Goal: Navigation & Orientation: Find specific page/section

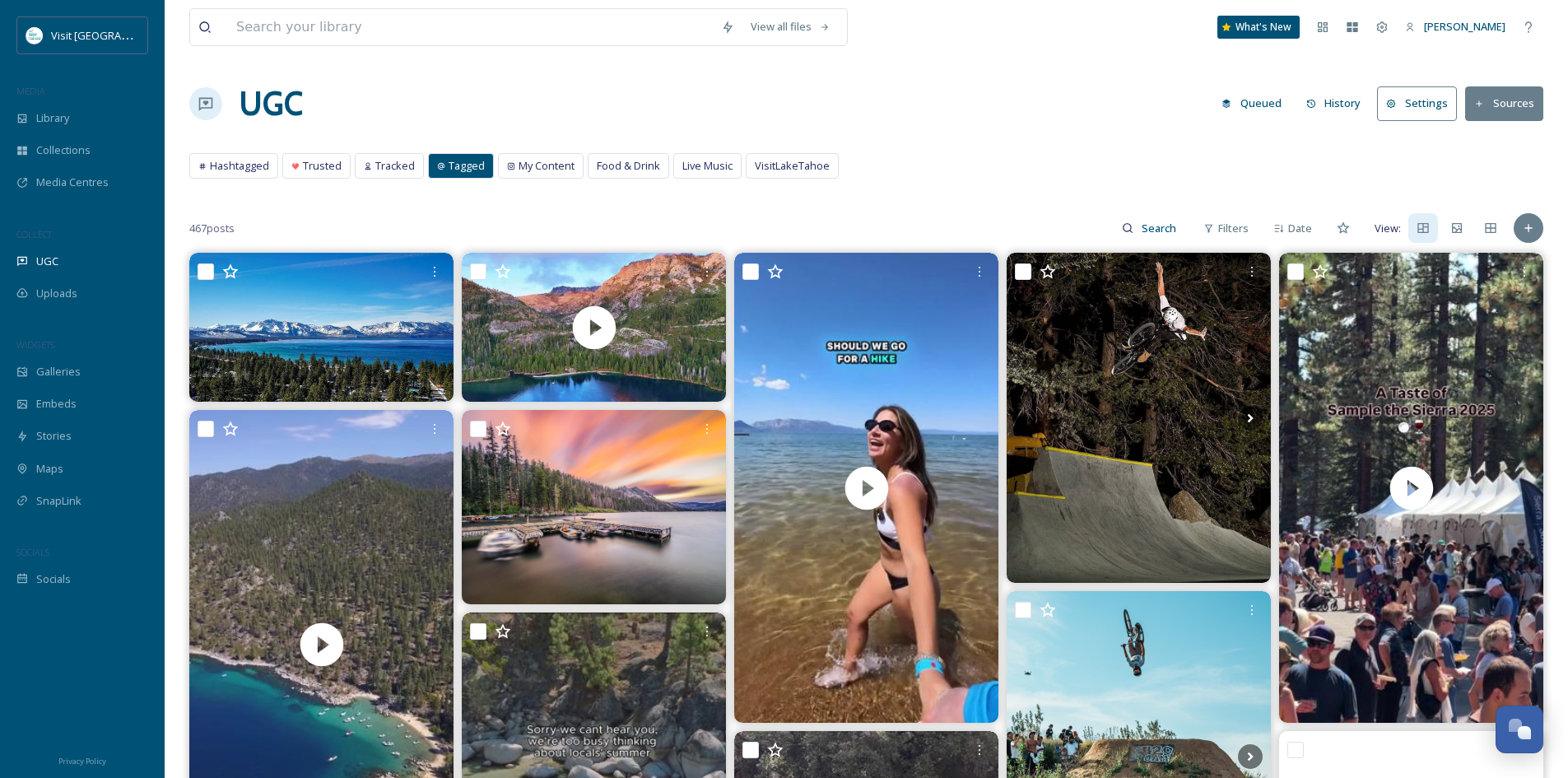
click at [1511, 110] on button "Sources" at bounding box center [1504, 103] width 79 height 34
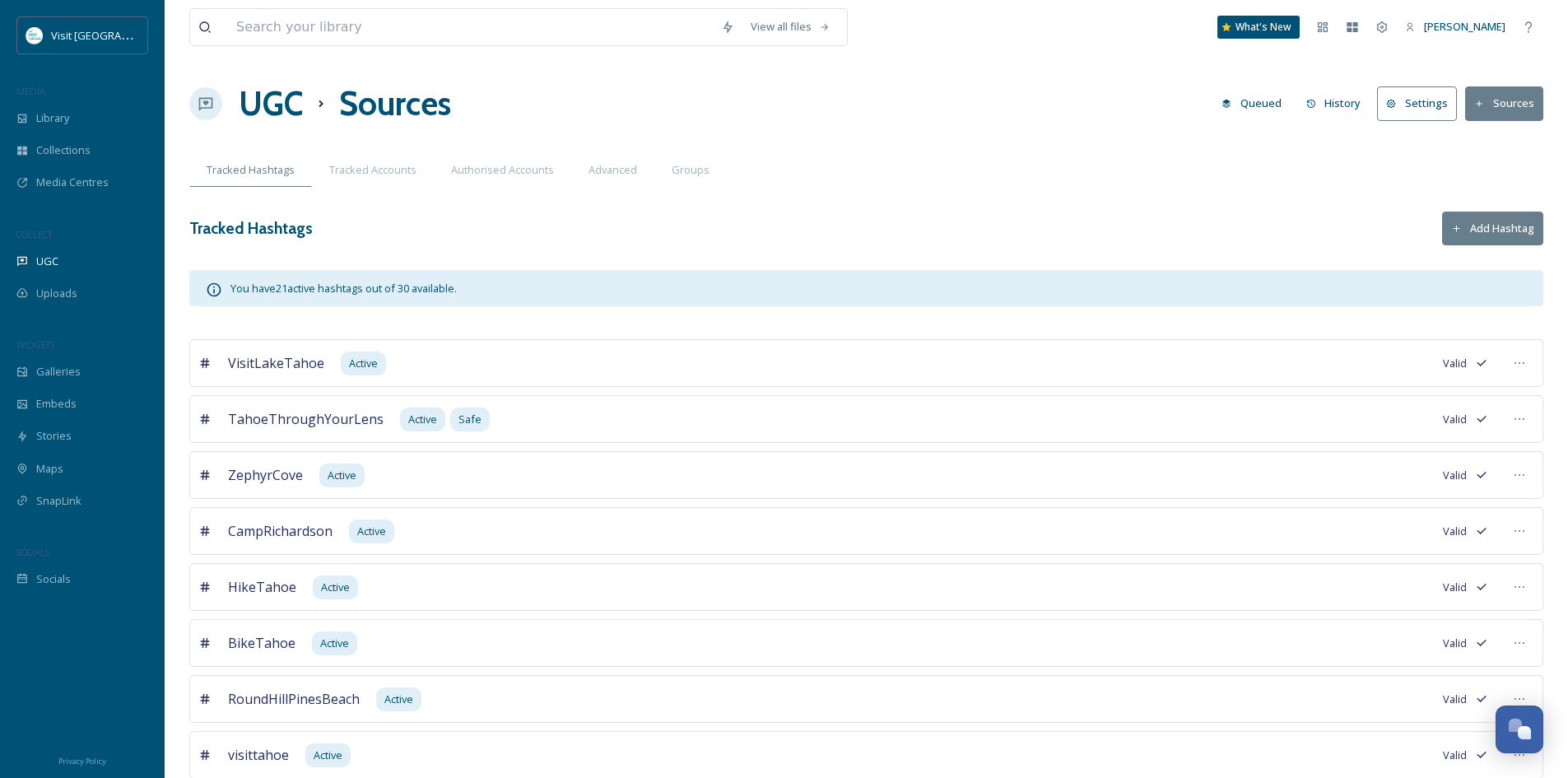
click at [1388, 368] on div "VisitLakeTahoe Active Valid" at bounding box center [866, 362] width 1354 height 48
click at [1521, 366] on icon at bounding box center [1519, 363] width 14 height 14
click at [876, 269] on div "View all files What's New [PERSON_NAME] UGC Sources Queued History Settings Sou…" at bounding box center [866, 777] width 1403 height 1555
click at [885, 225] on div "Tracked Hashtags Add Hashtag" at bounding box center [866, 228] width 1354 height 34
click at [57, 121] on span "Library" at bounding box center [52, 118] width 33 height 16
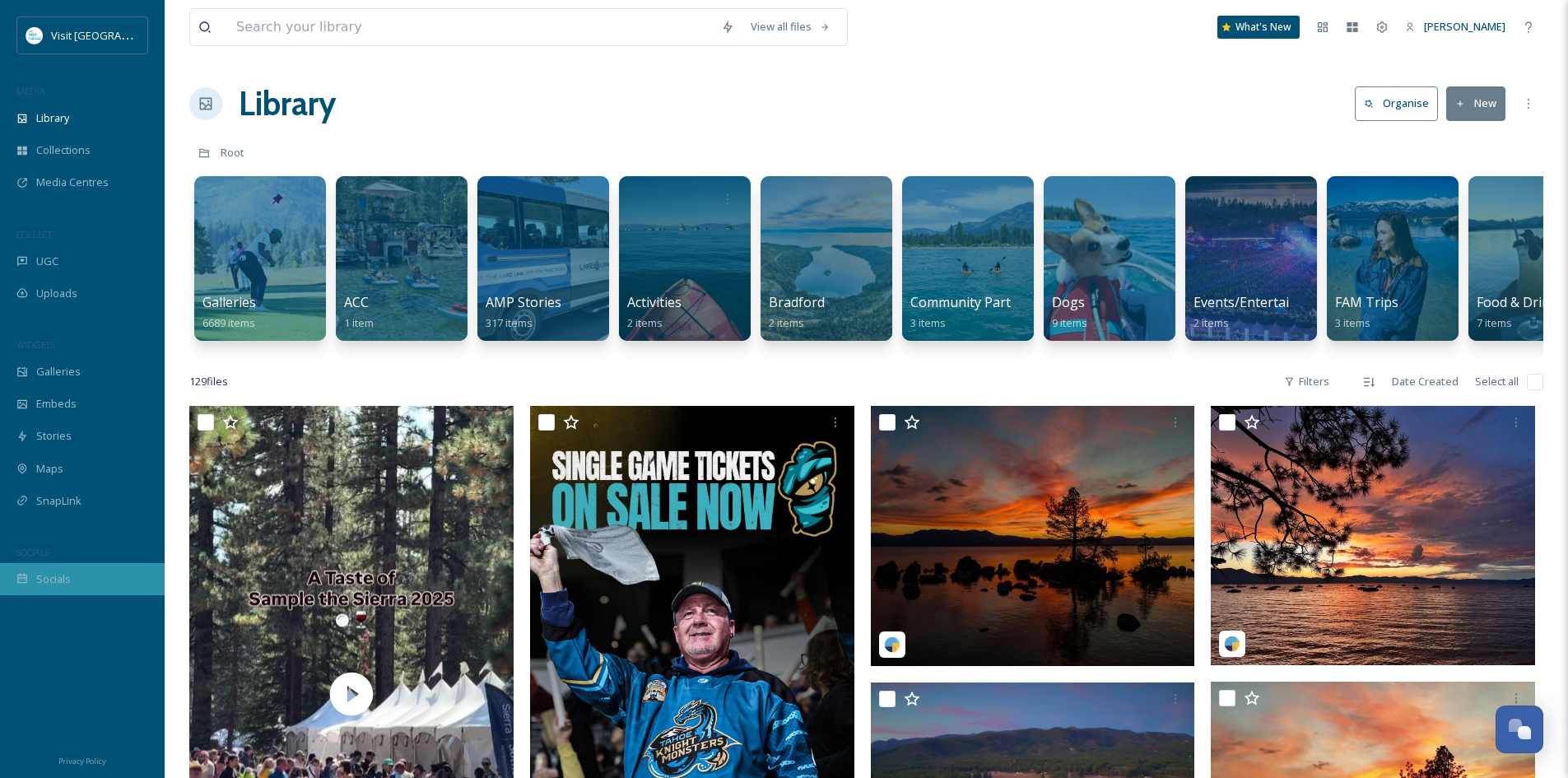
click at [48, 573] on span "Socials" at bounding box center [53, 579] width 35 height 16
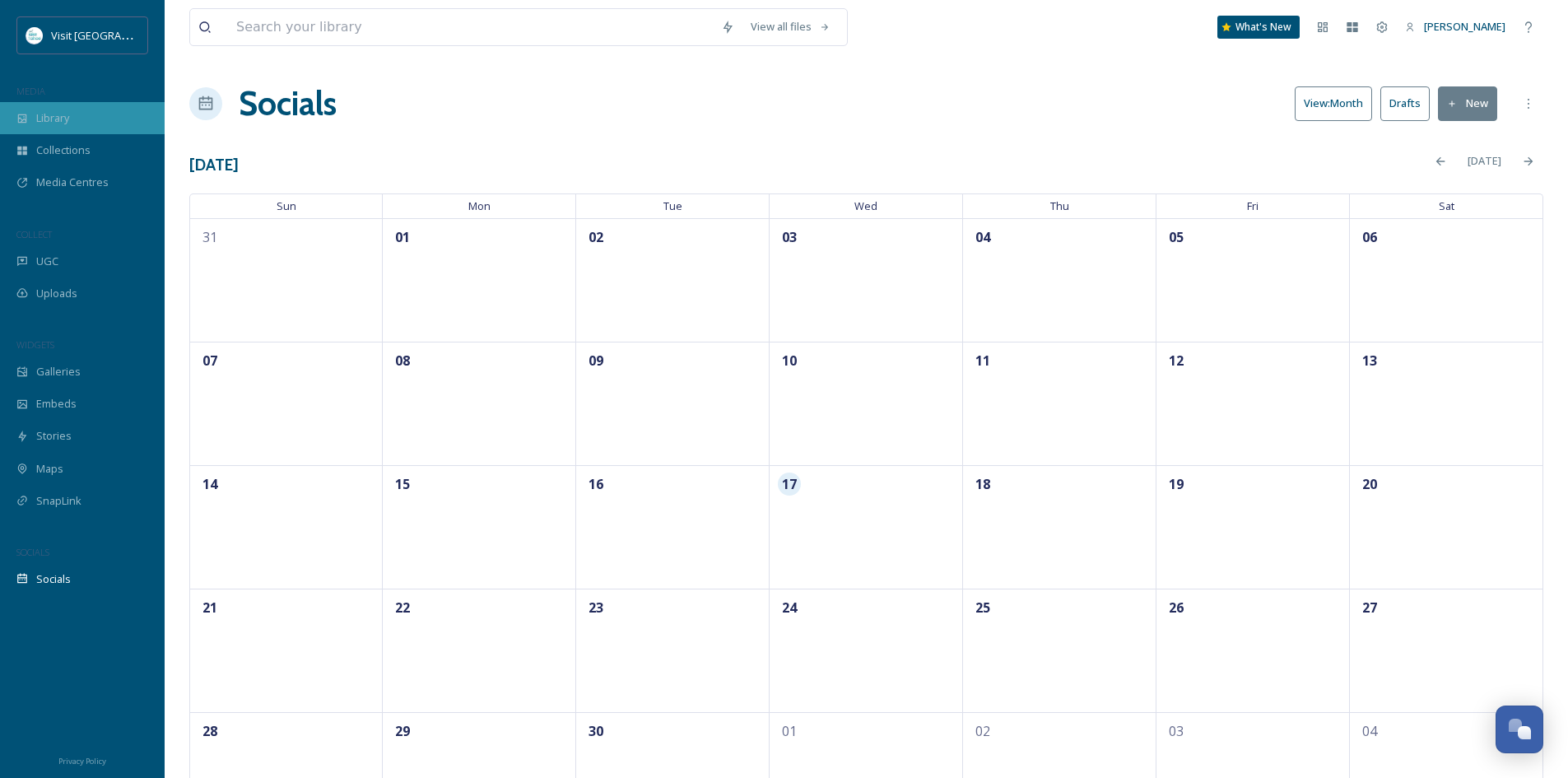
click at [65, 112] on span "Library" at bounding box center [52, 118] width 33 height 16
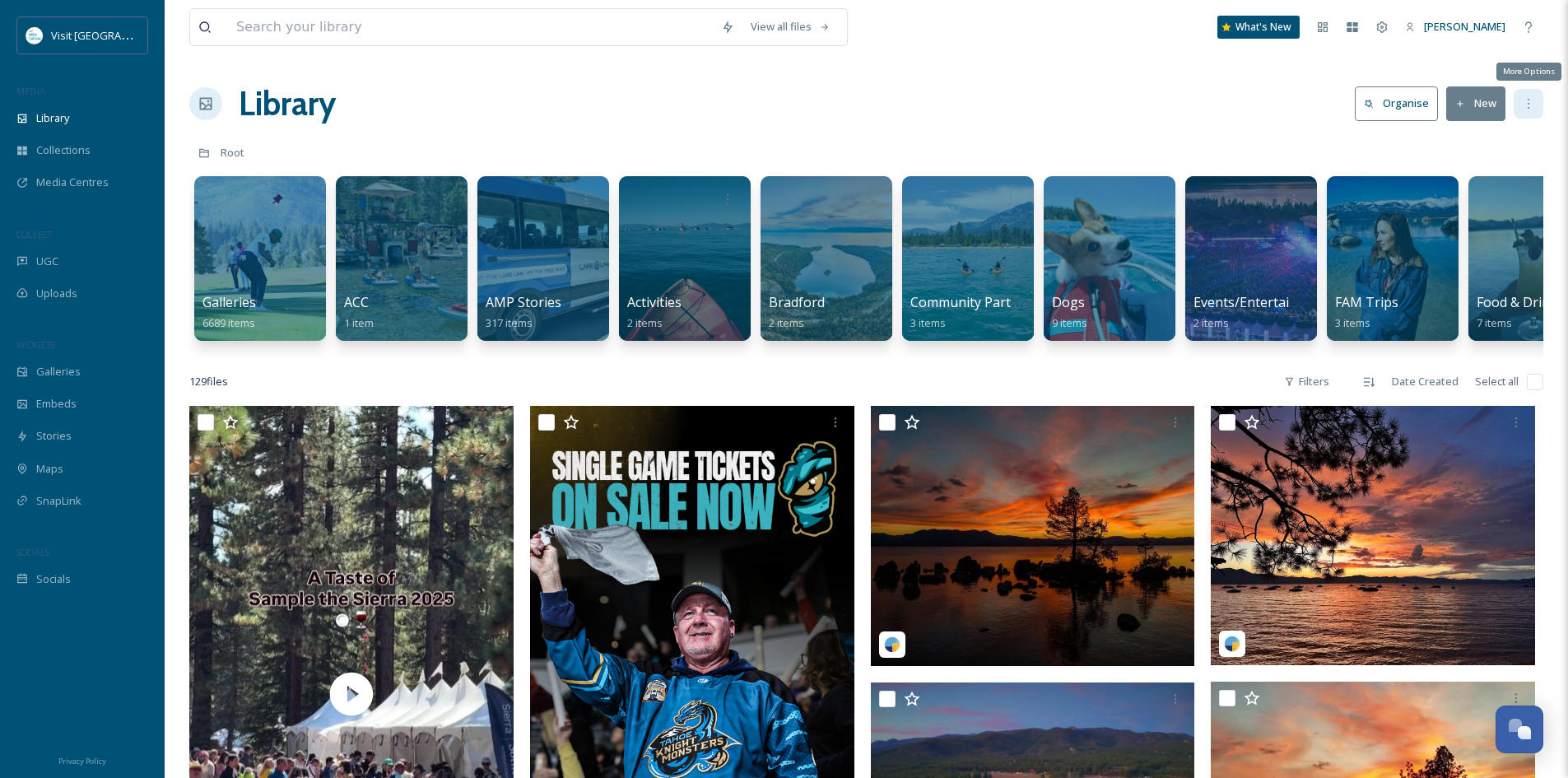
click at [1524, 103] on icon at bounding box center [1528, 104] width 14 height 14
click at [1386, 30] on icon at bounding box center [1382, 26] width 11 height 11
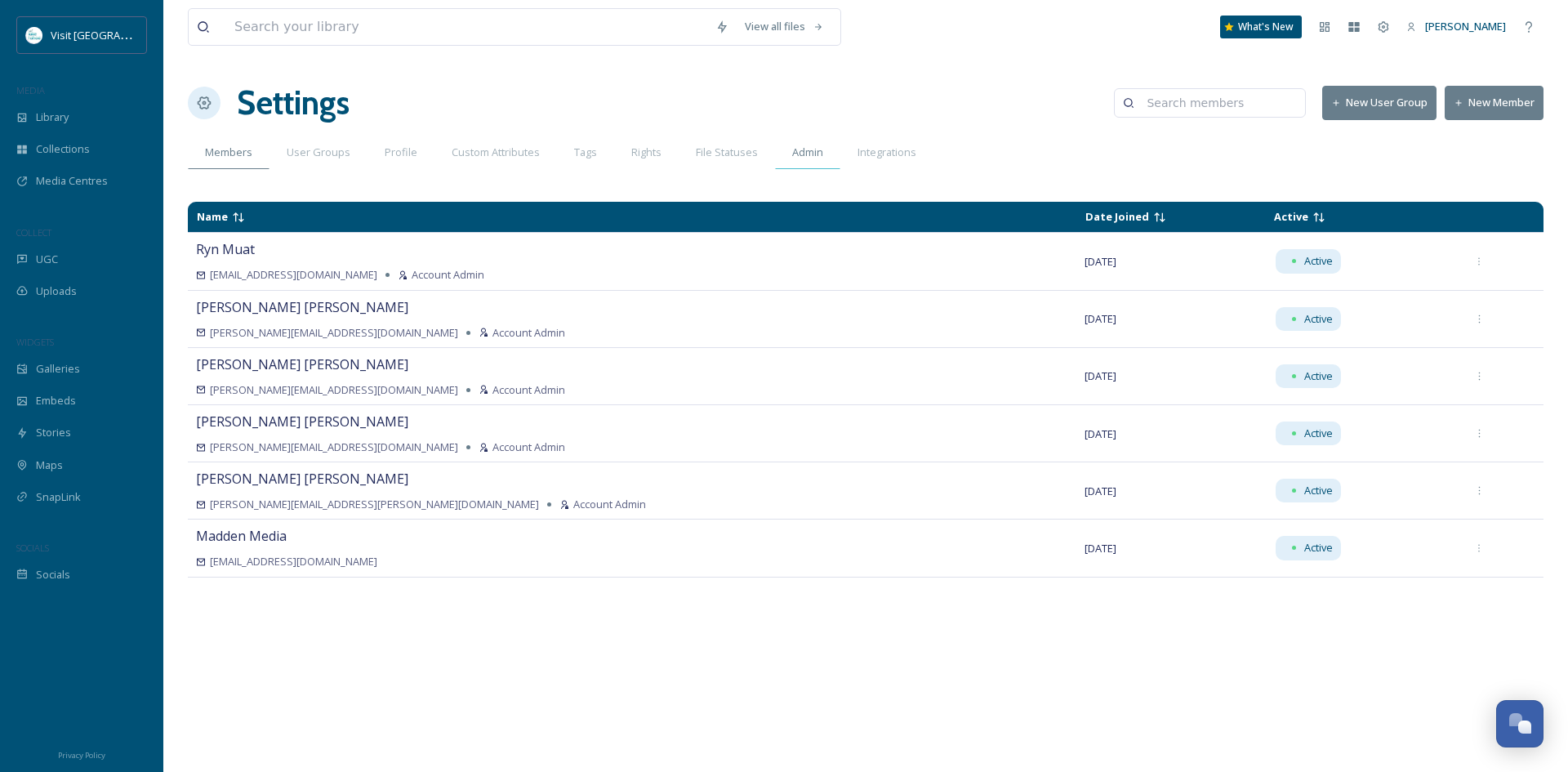
click at [802, 153] on span "Admin" at bounding box center [808, 152] width 31 height 15
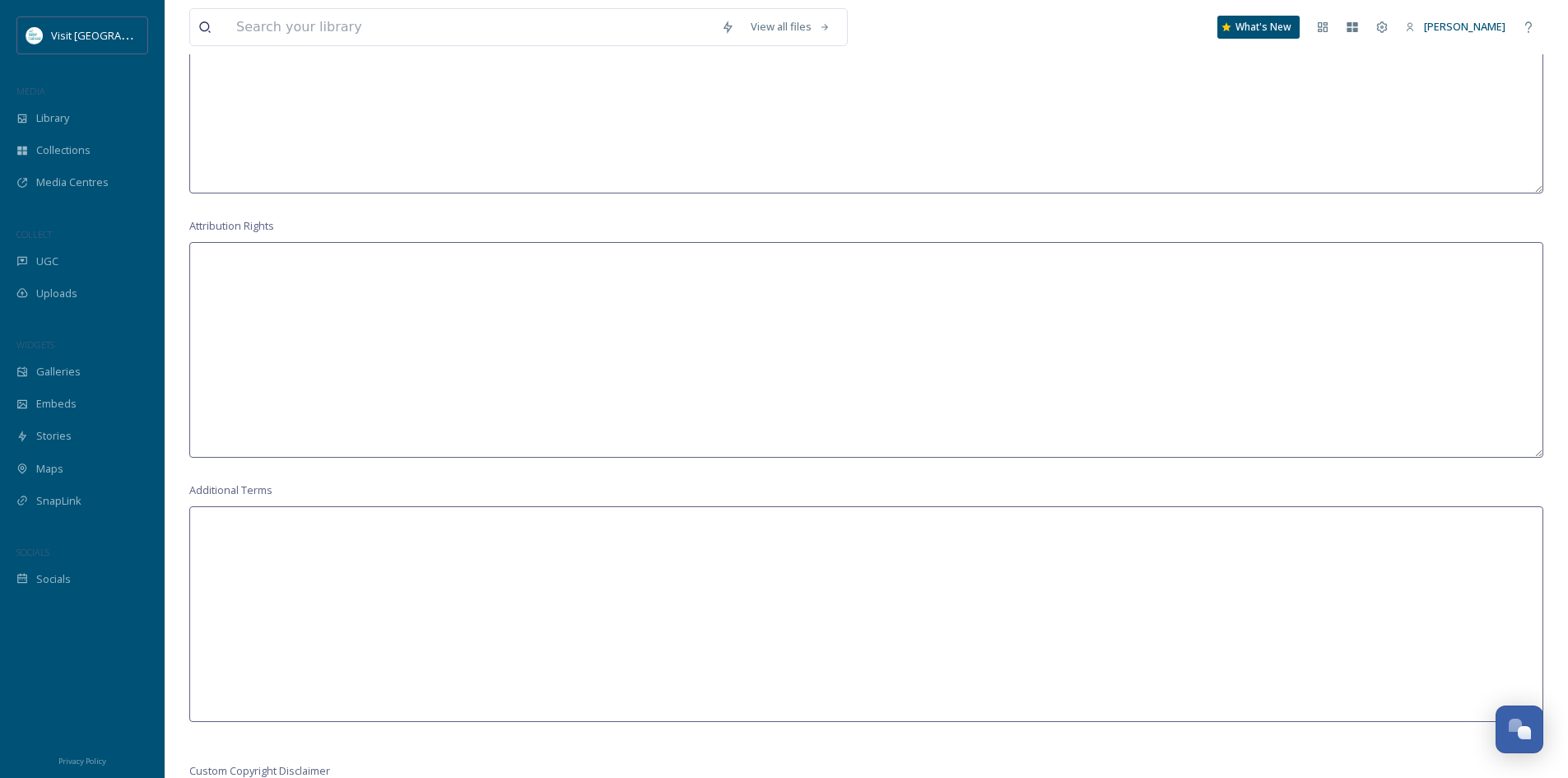
scroll to position [1461, 0]
click at [47, 291] on span "Uploads" at bounding box center [56, 293] width 41 height 16
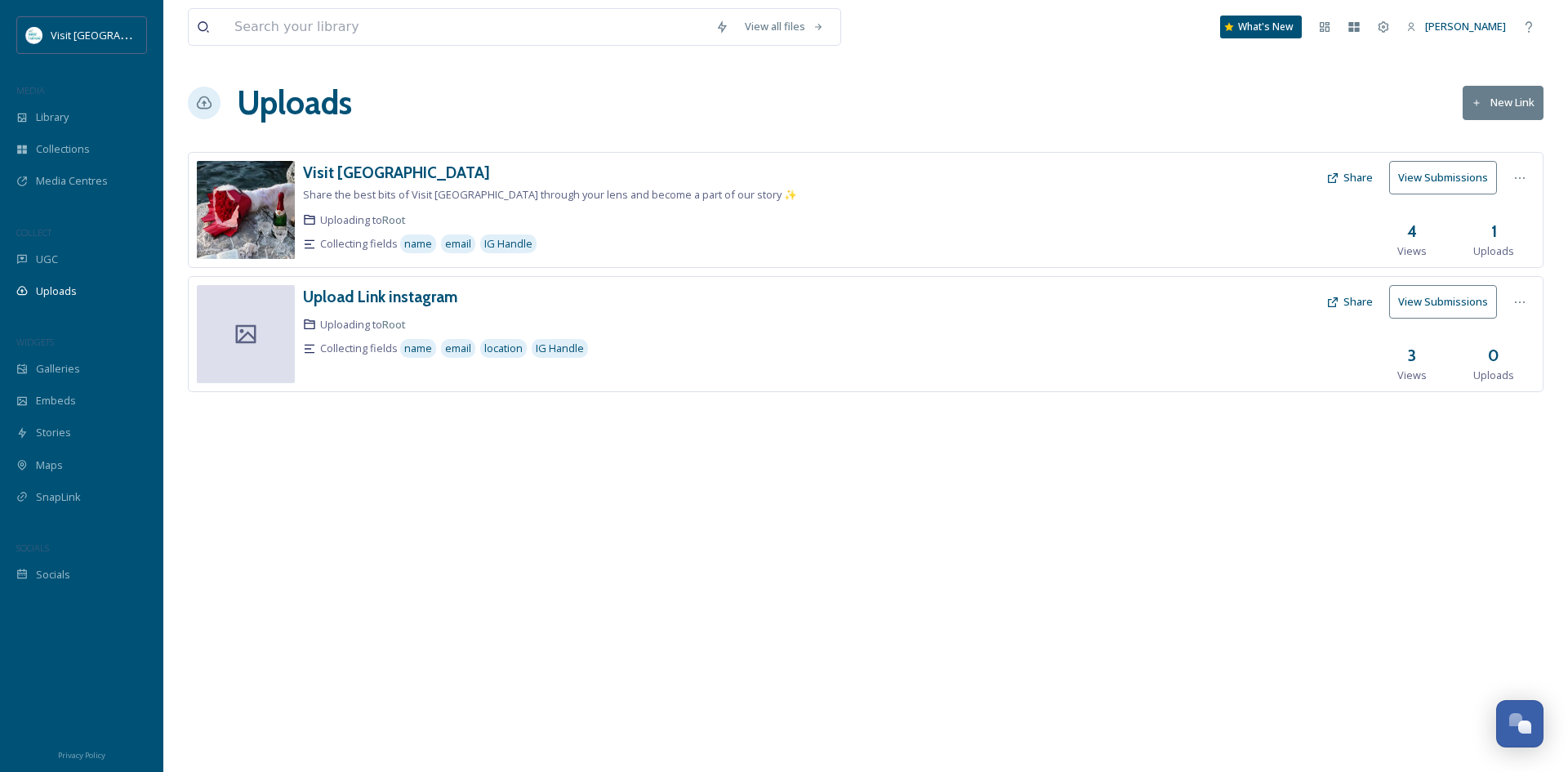
click at [243, 307] on div at bounding box center [245, 334] width 98 height 98
click at [1526, 309] on div at bounding box center [1519, 302] width 30 height 30
click at [57, 120] on span "Library" at bounding box center [52, 117] width 33 height 15
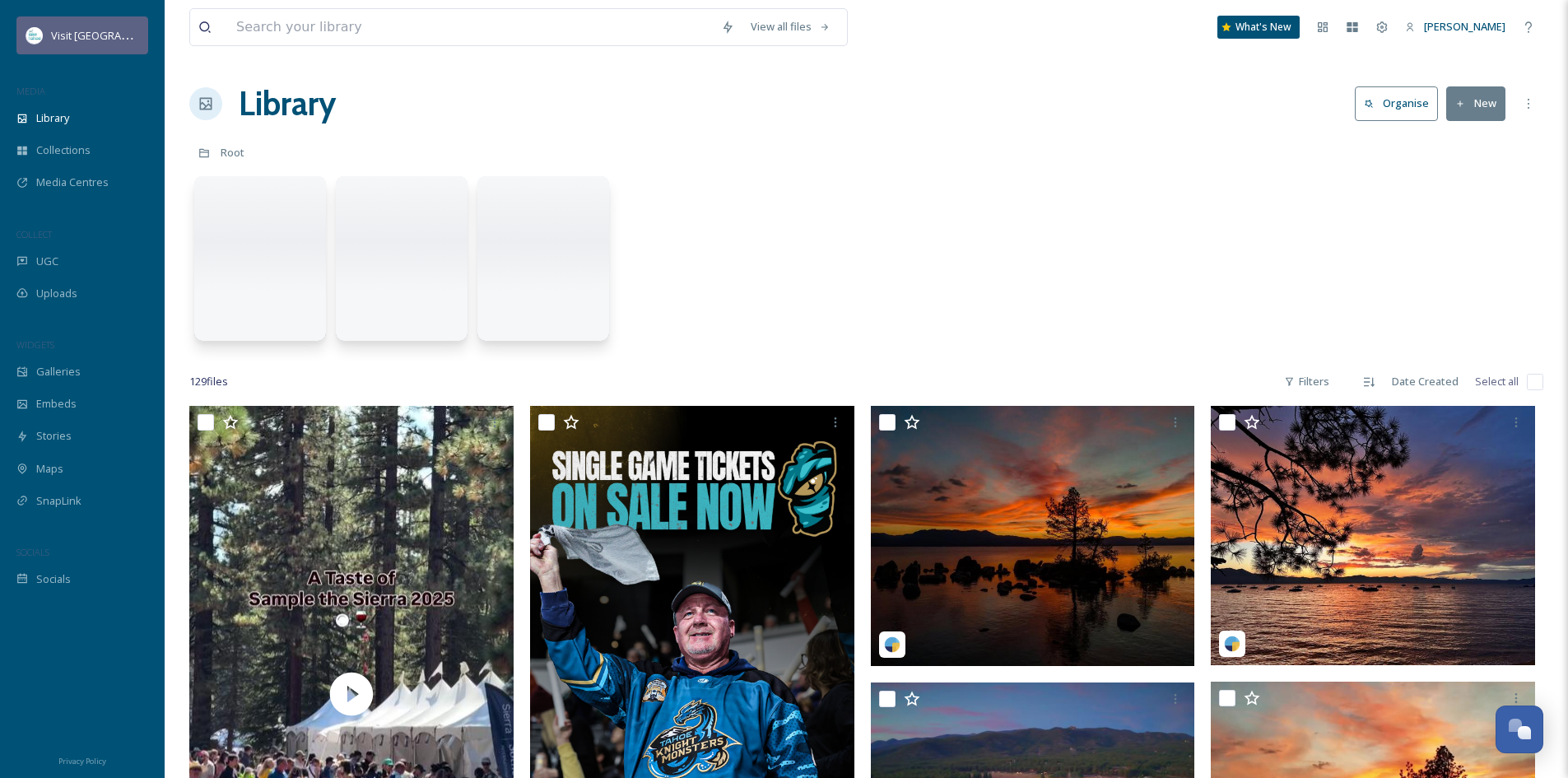
click at [95, 35] on span "Visit [GEOGRAPHIC_DATA]" at bounding box center [114, 35] width 127 height 16
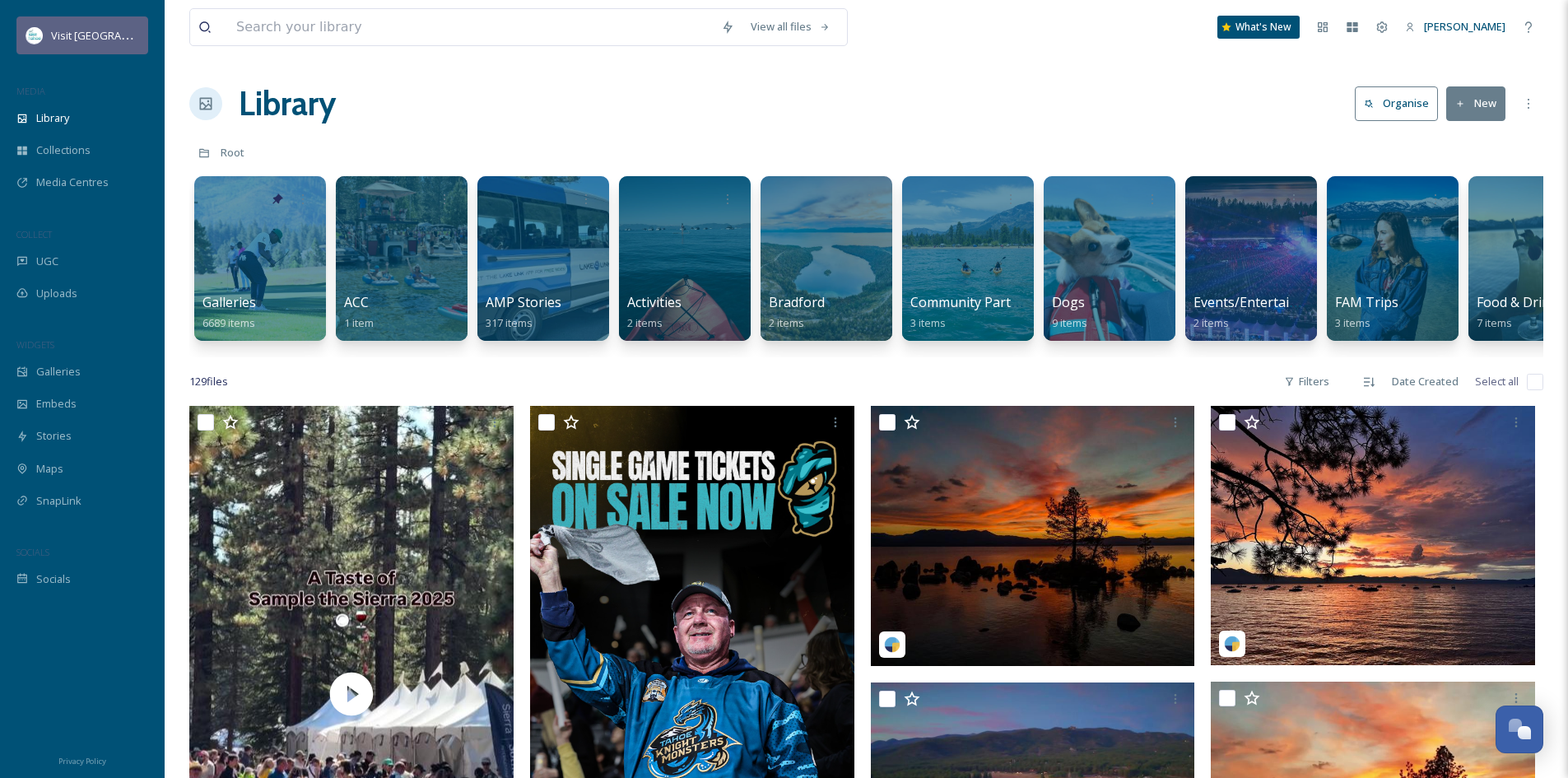
click at [95, 35] on span "Visit [GEOGRAPHIC_DATA]" at bounding box center [114, 35] width 127 height 16
click at [1351, 29] on icon at bounding box center [1353, 27] width 11 height 10
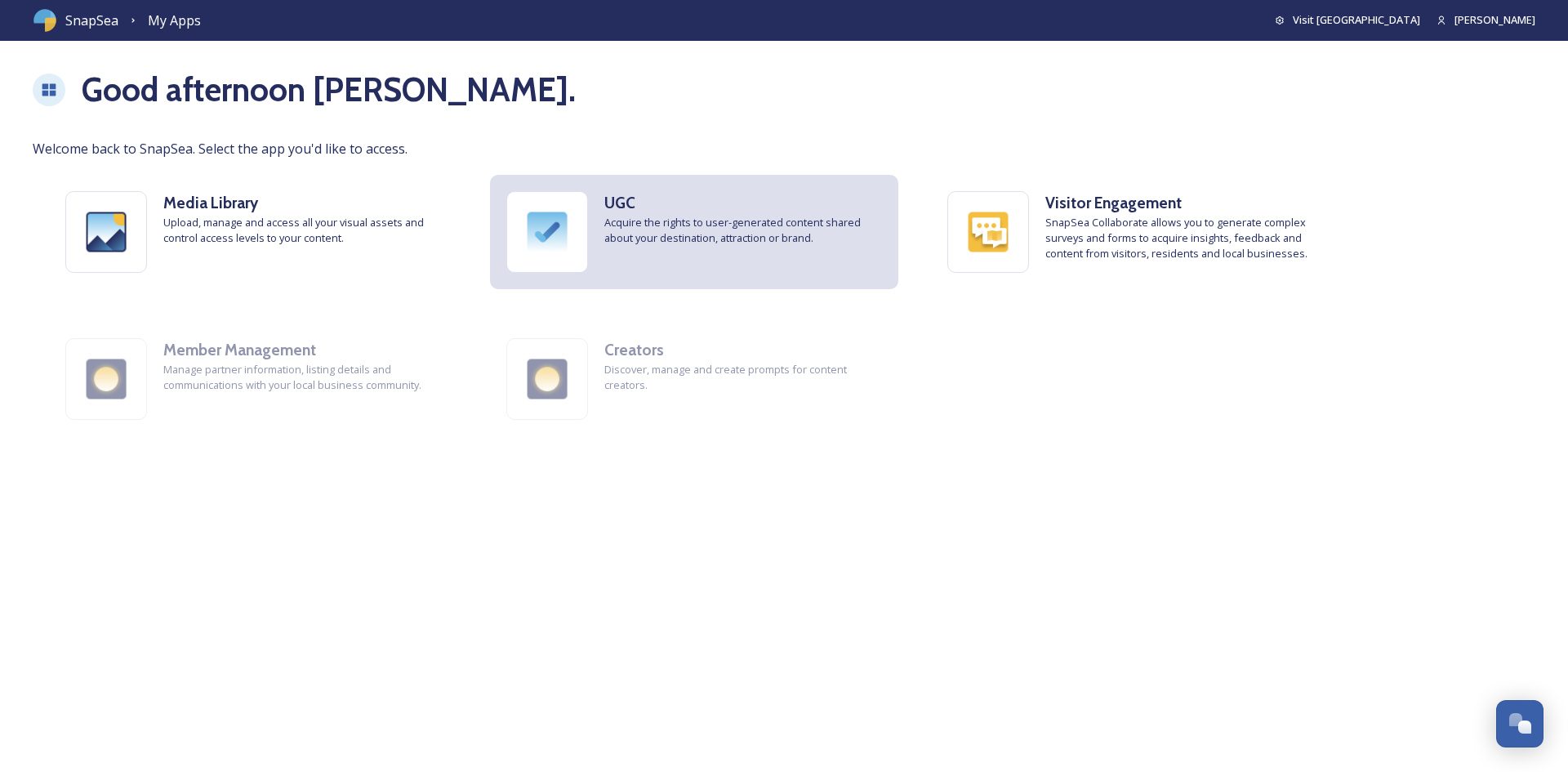
click at [702, 223] on span "Acquire the rights to user-generated content shared about your destination, att…" at bounding box center [743, 230] width 277 height 31
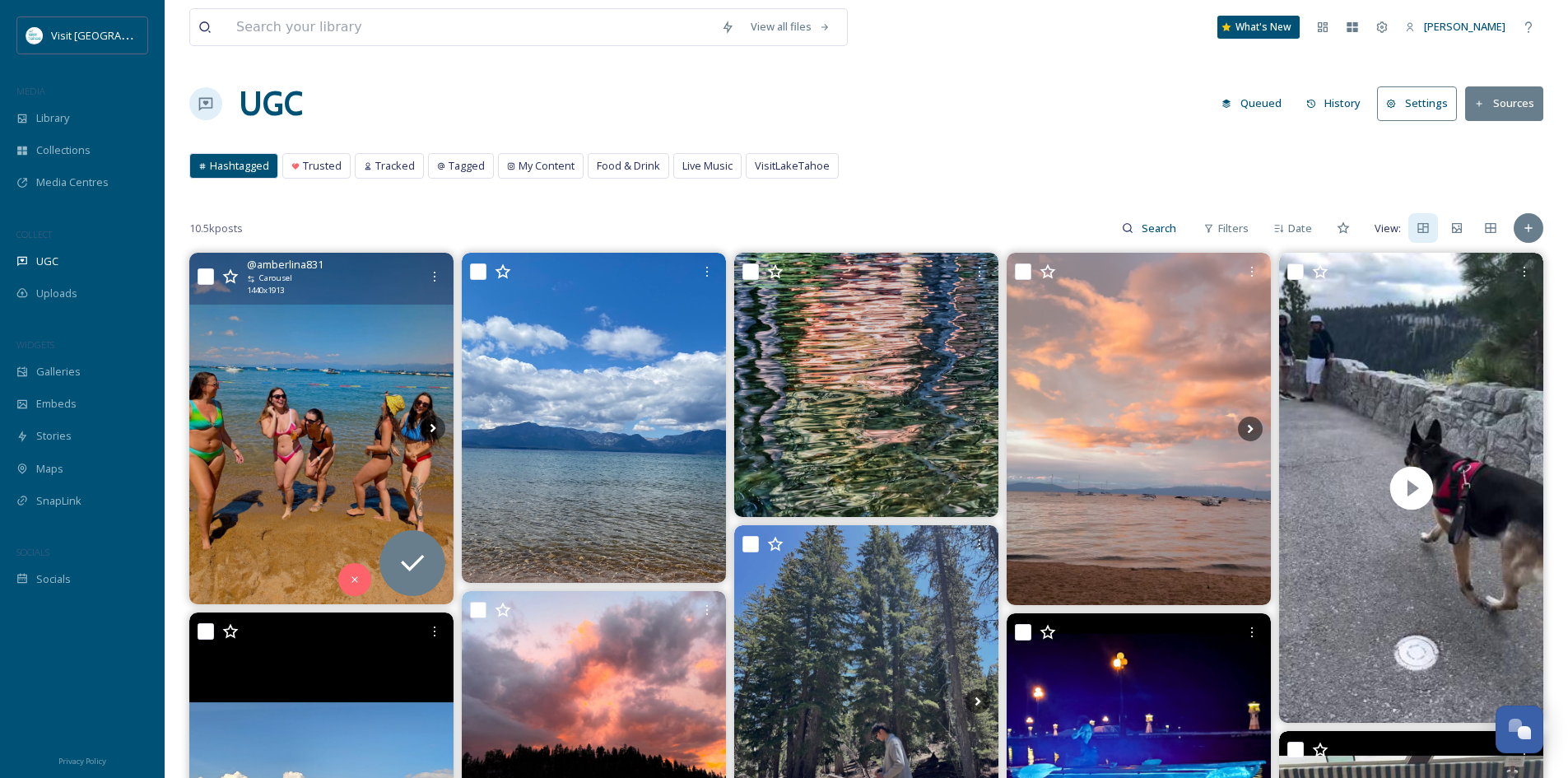
click at [339, 427] on img at bounding box center [321, 427] width 264 height 350
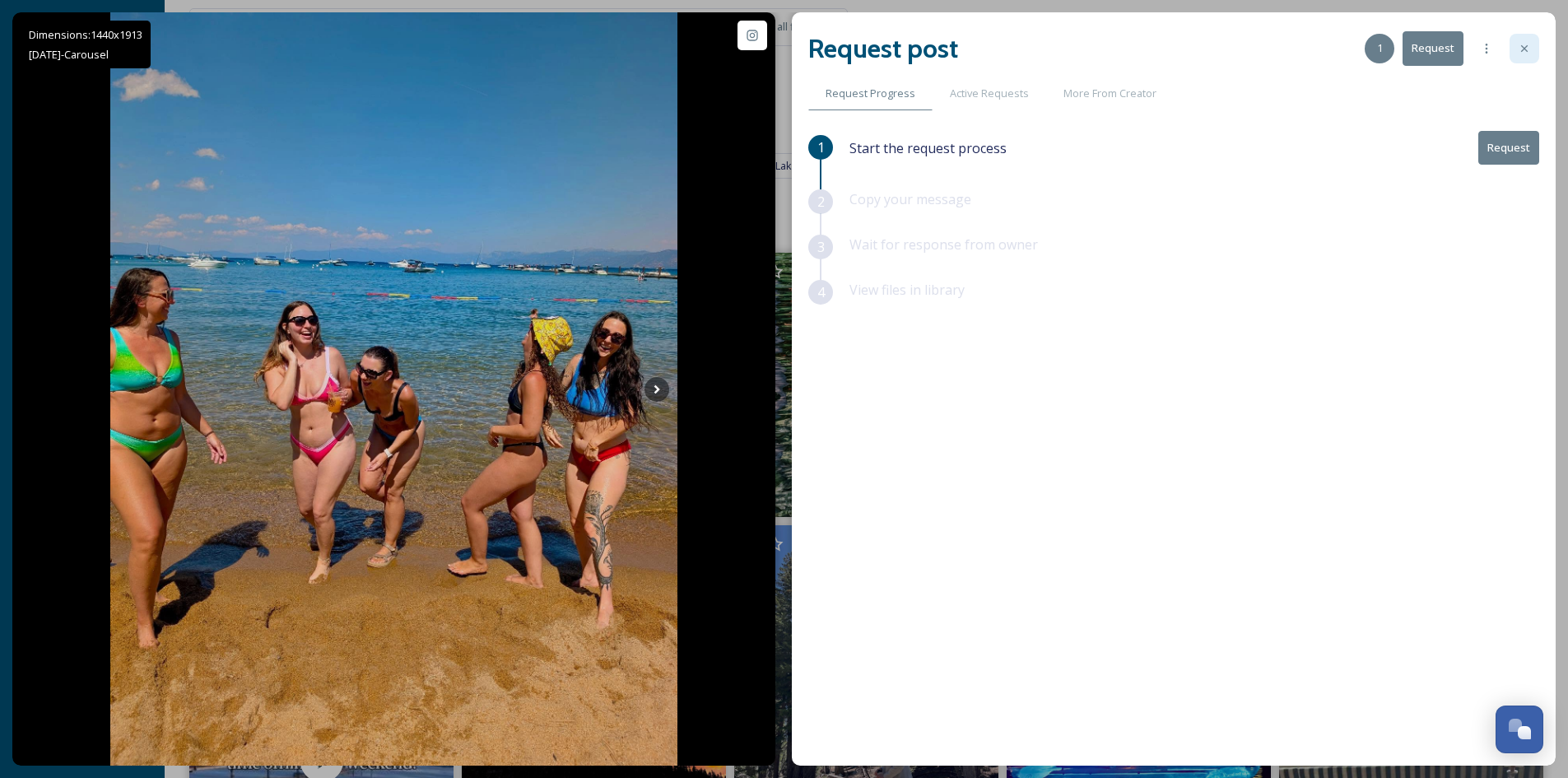
click at [1530, 52] on icon at bounding box center [1524, 49] width 14 height 14
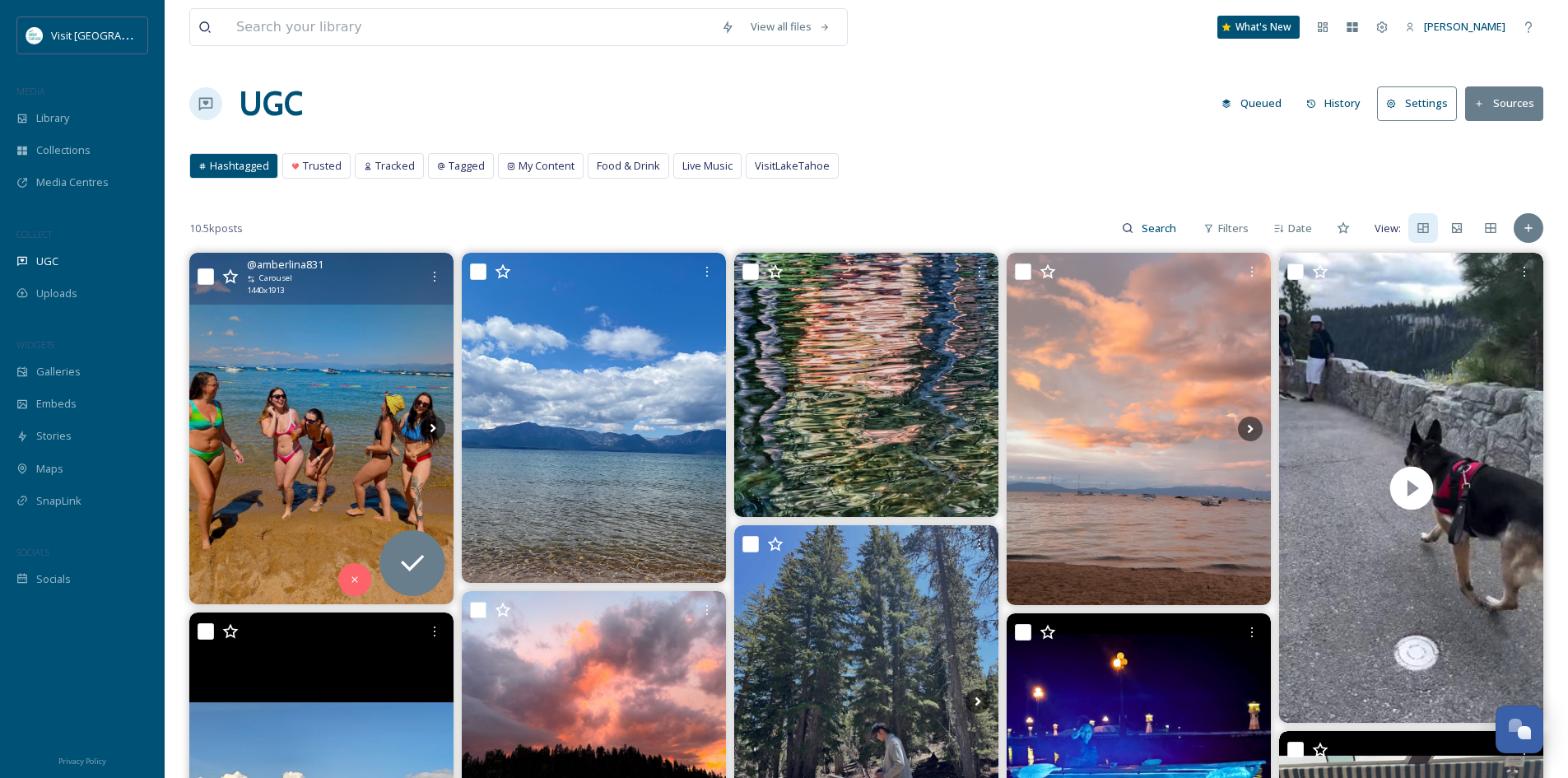
click at [1511, 105] on button "Sources" at bounding box center [1504, 103] width 79 height 34
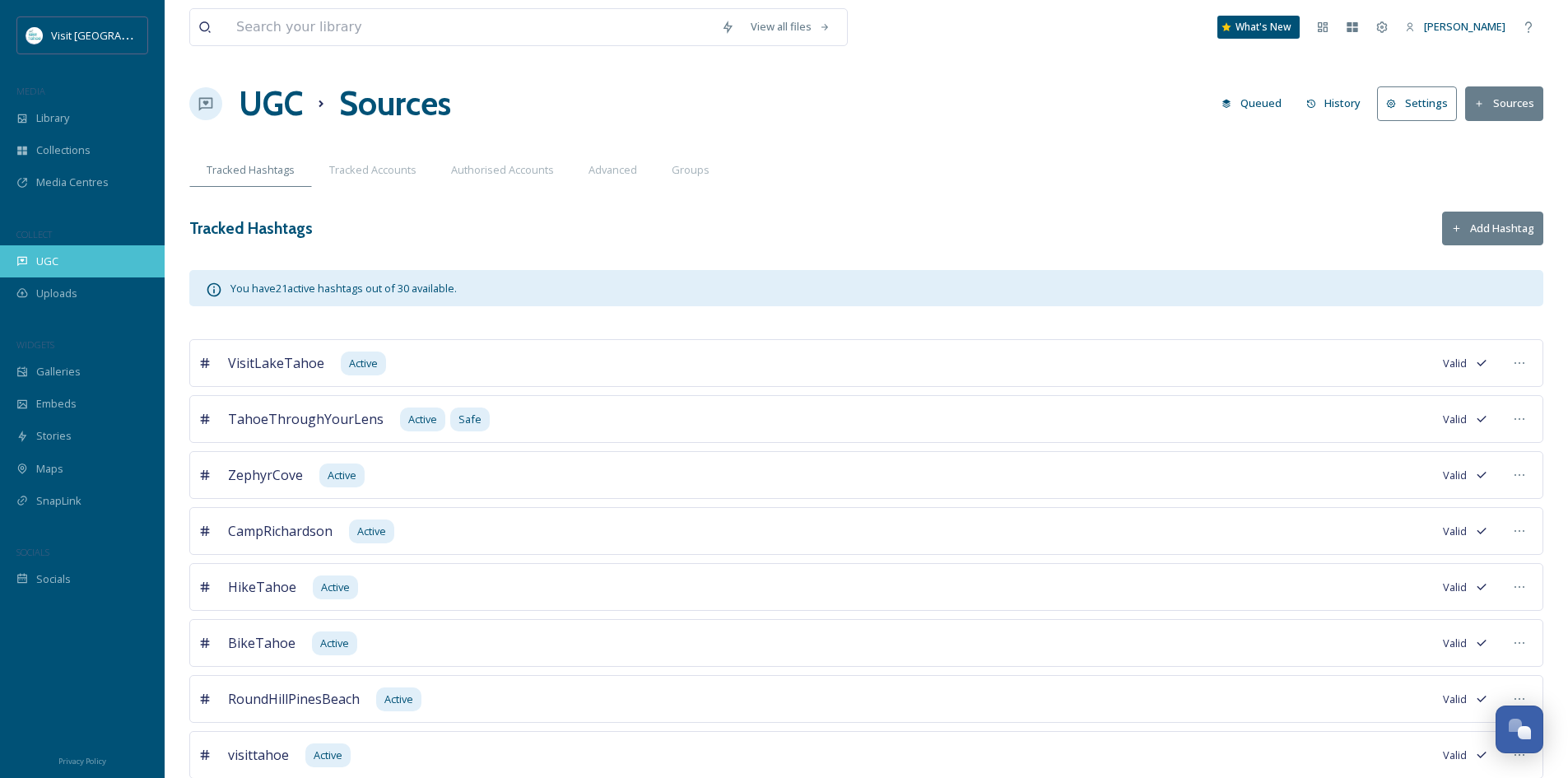
click at [55, 250] on div "UGC" at bounding box center [82, 261] width 165 height 32
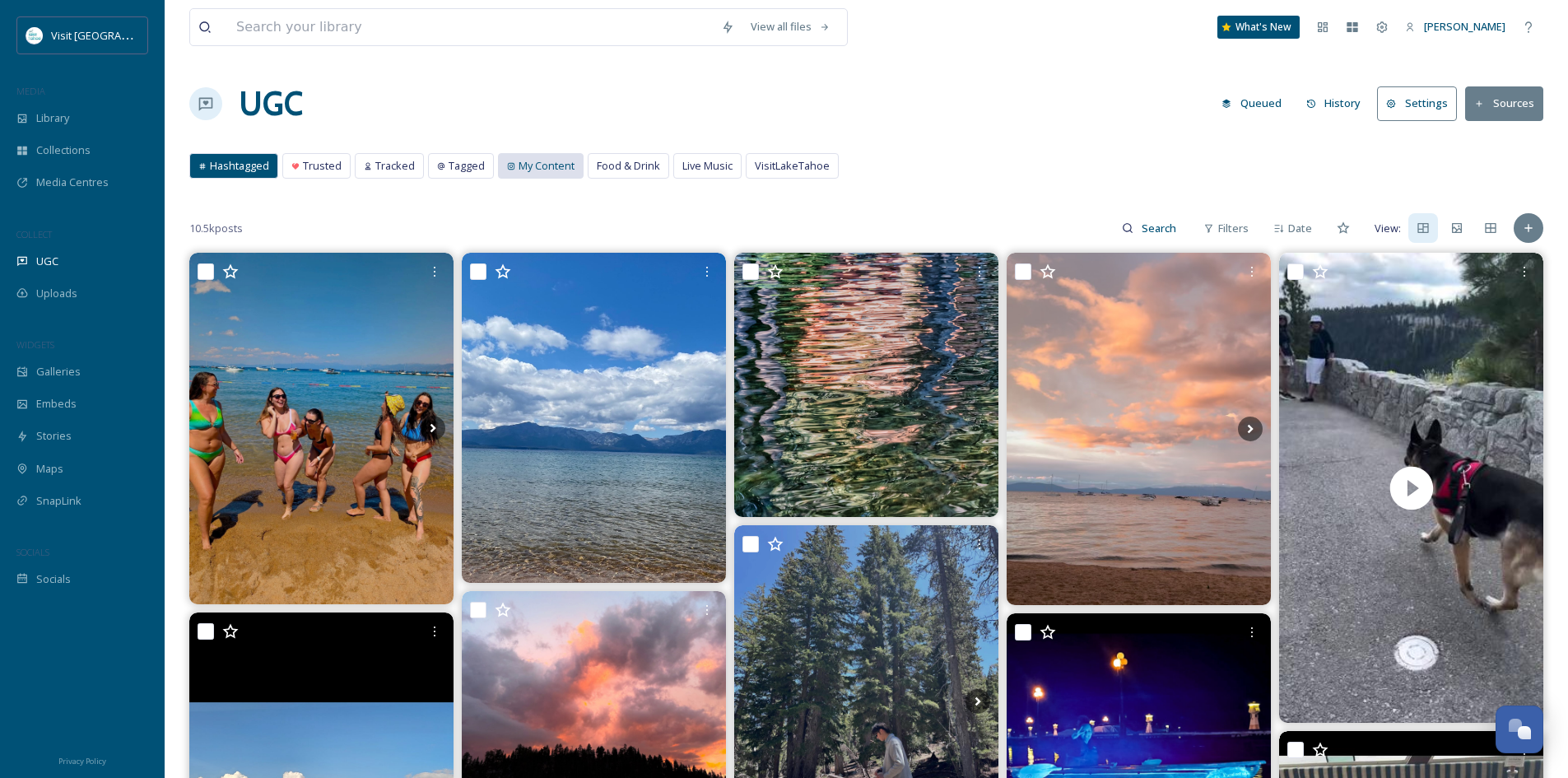
click at [539, 162] on span "My Content" at bounding box center [546, 166] width 56 height 16
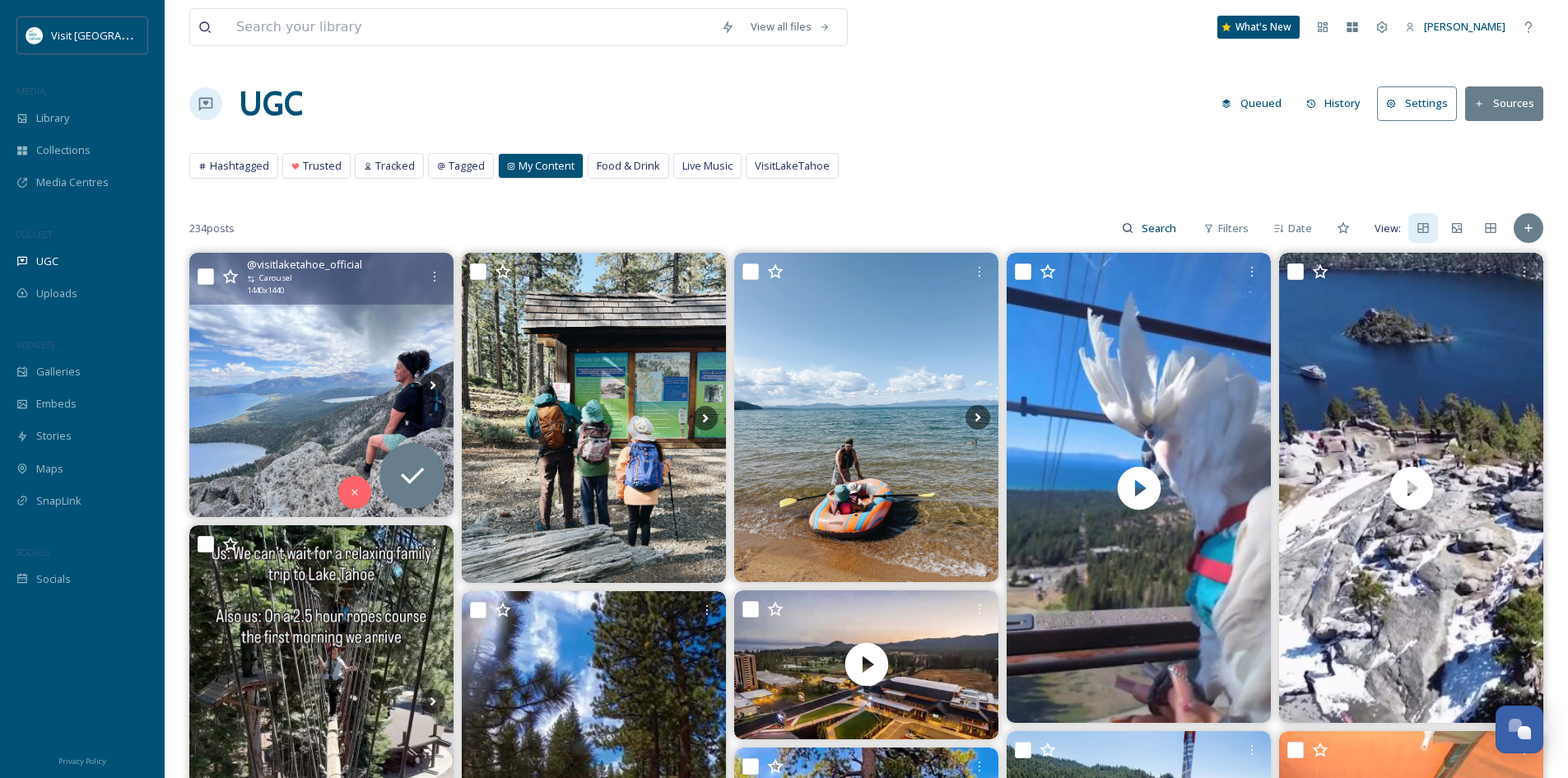
click at [352, 364] on img at bounding box center [321, 384] width 264 height 264
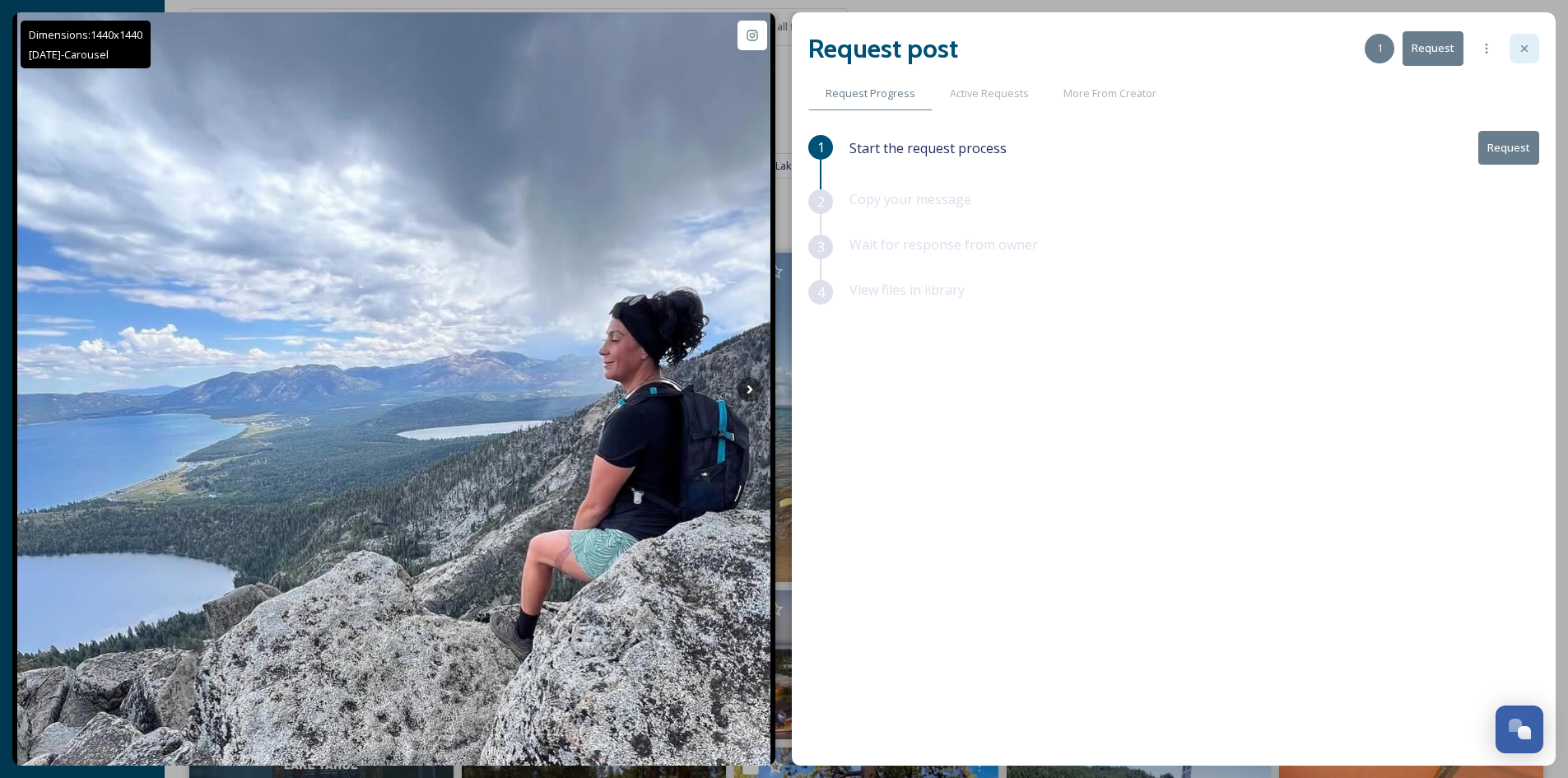
click at [1519, 50] on icon at bounding box center [1524, 49] width 14 height 14
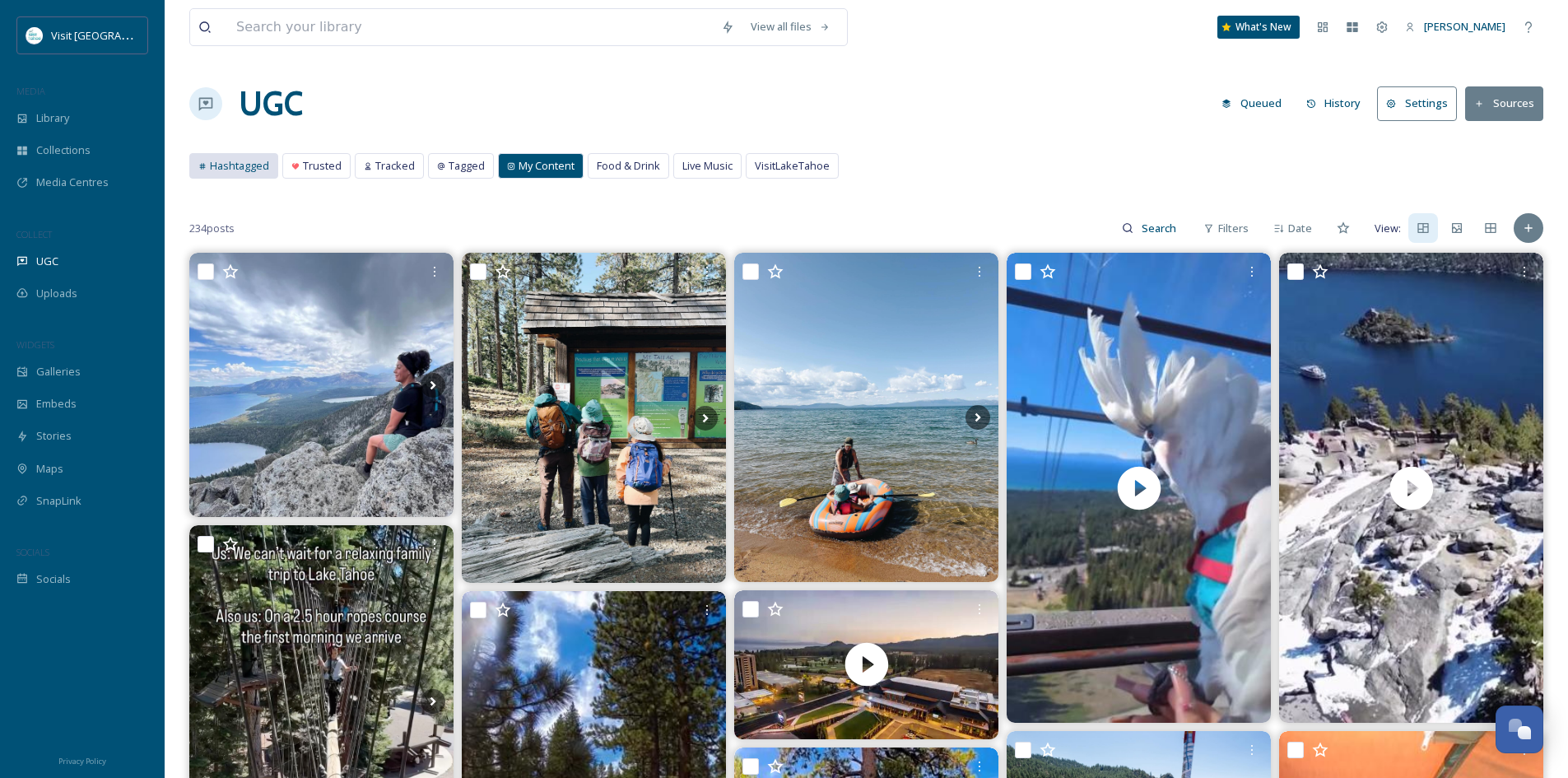
click at [234, 162] on span "Hashtagged" at bounding box center [239, 166] width 59 height 16
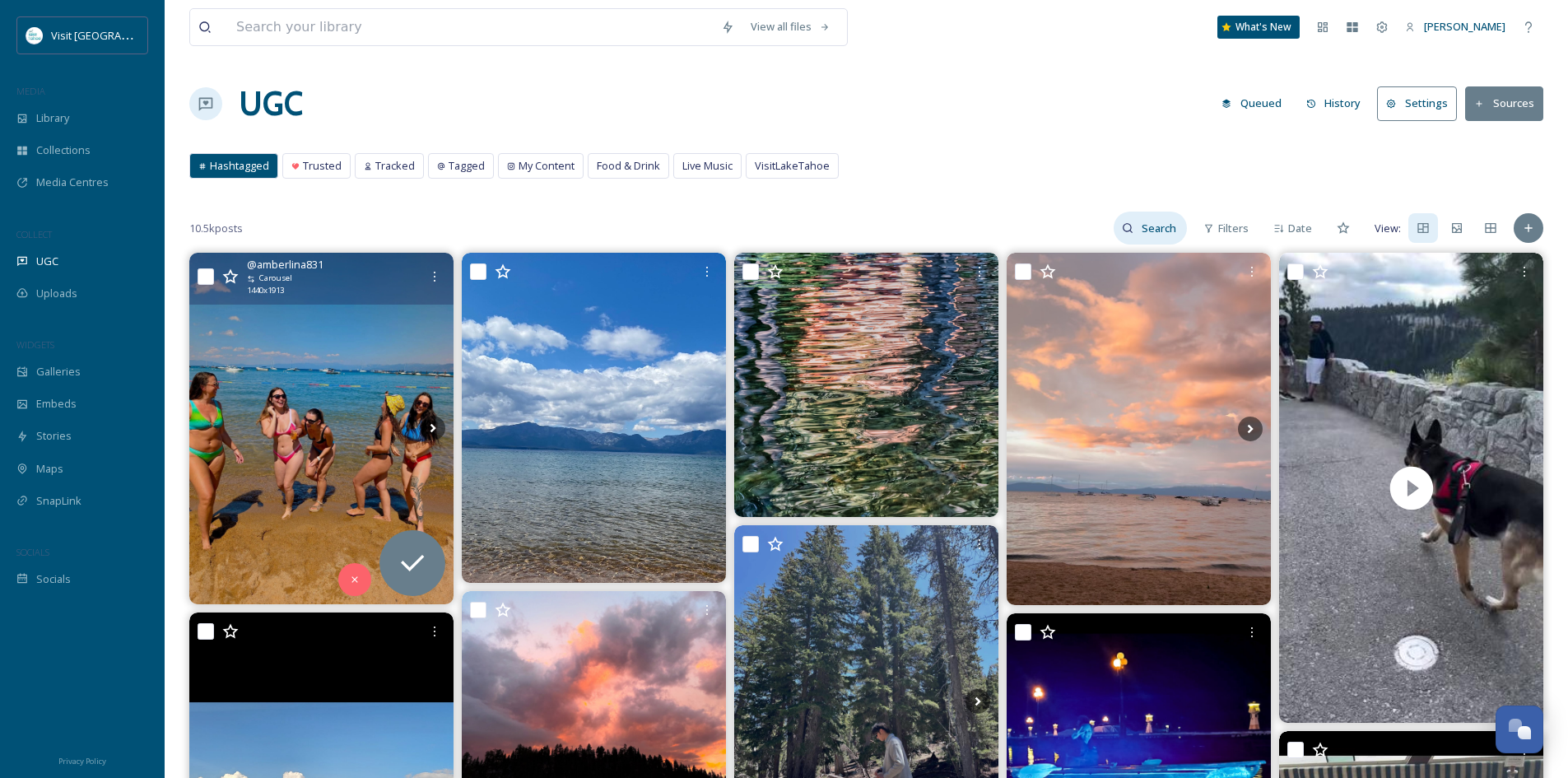
click at [1155, 230] on input at bounding box center [1160, 228] width 53 height 33
click at [64, 122] on span "Library" at bounding box center [52, 118] width 33 height 16
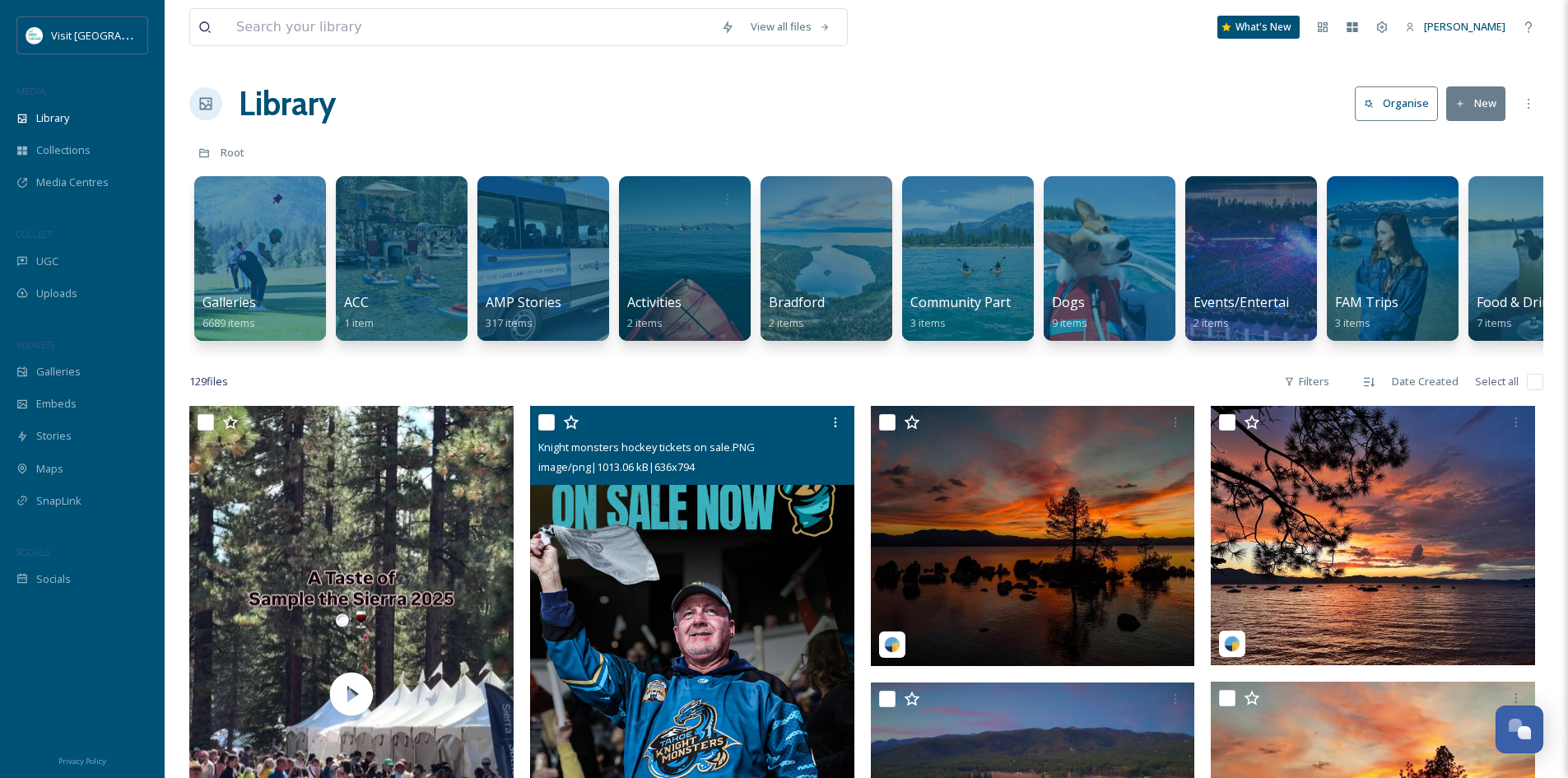
scroll to position [246, 0]
